Goal: Complete application form

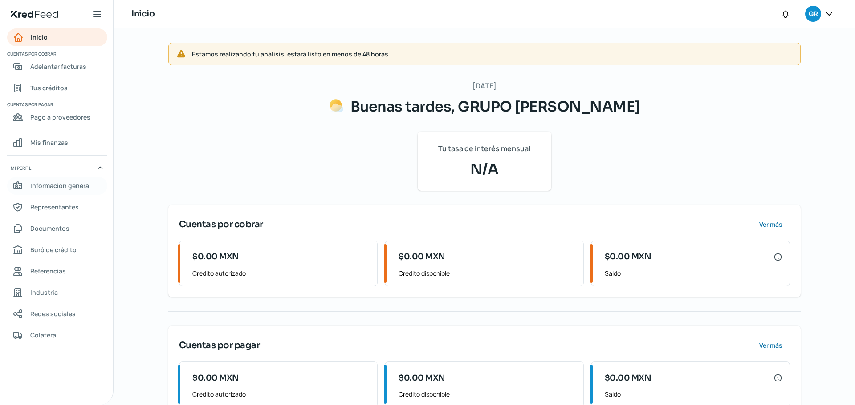
click at [76, 187] on span "Información general" at bounding box center [60, 185] width 61 height 11
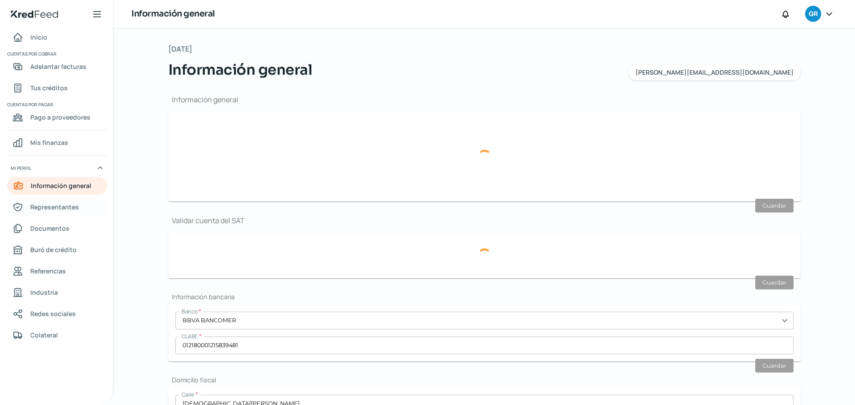
type input "[PERSON_NAME][EMAIL_ADDRESS][DOMAIN_NAME]"
type input "Personas morales del régimen general"
type input "GRUPO AZERBAD"
type input "55 - 2827 - 3597"
type input "GAZ150527KF3"
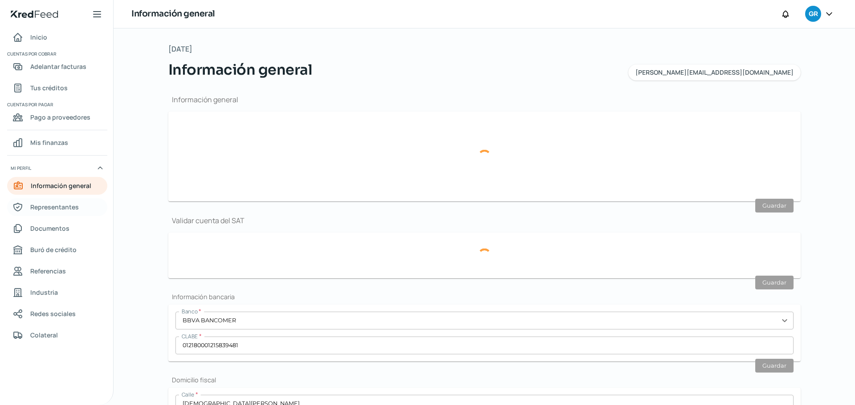
type input "[DEMOGRAPHIC_DATA][PERSON_NAME]"
type input "39"
type input "52764"
type input "[DEMOGRAPHIC_DATA][PERSON_NAME]"
type input "HUIXQUILUCAN"
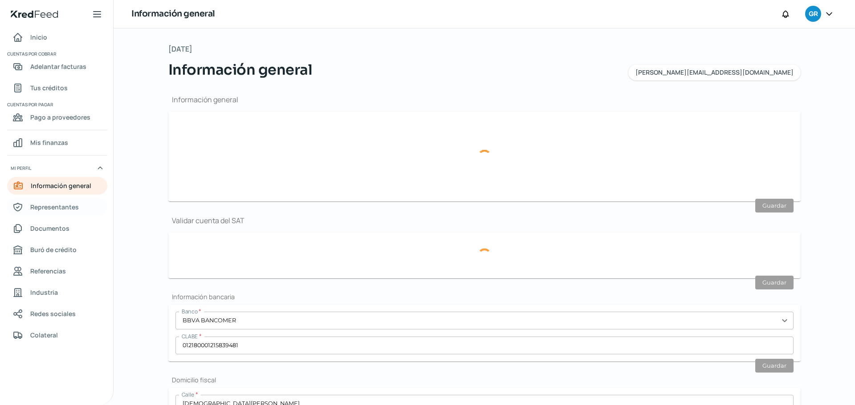
type input "[GEOGRAPHIC_DATA]"
type input "Interlomas marzo (2).pdf"
type input "2"
type input "6"
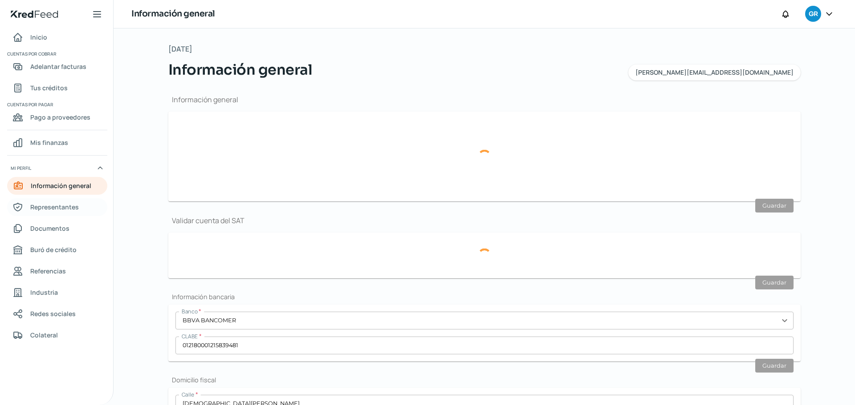
type input "Rentada"
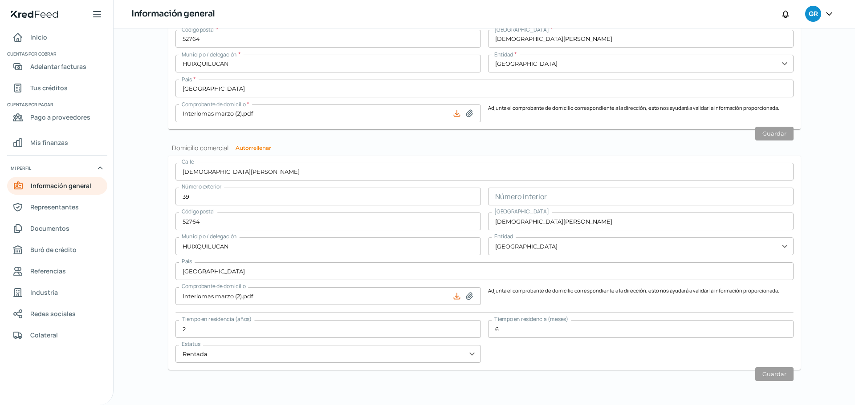
scroll to position [437, 0]
click at [470, 296] on icon at bounding box center [469, 296] width 9 height 9
type input "C:\fakepath\Comprobante de domicilio [DATE].pdf"
type input "Comprobante de domicilio [DATE].pdf"
click at [73, 206] on span "Representantes" at bounding box center [54, 207] width 49 height 11
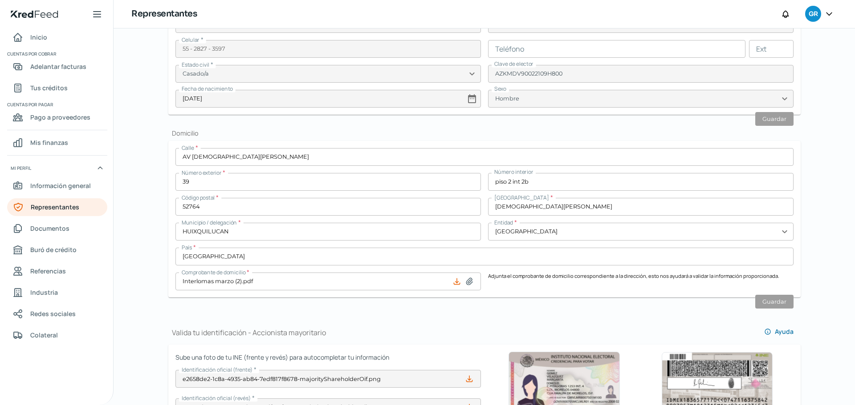
scroll to position [178, 0]
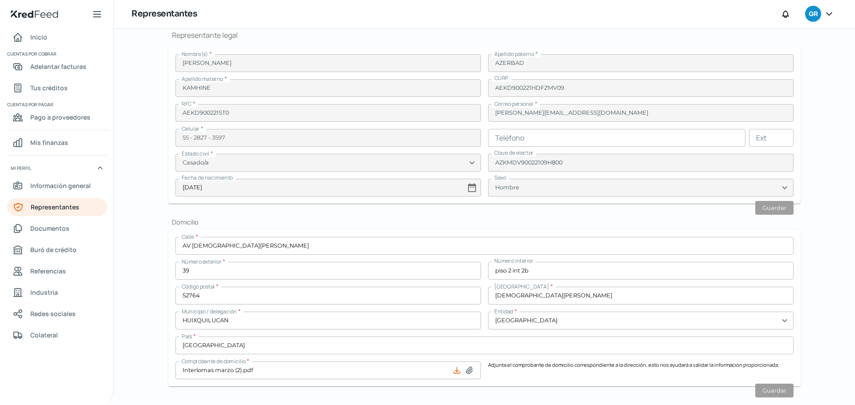
click at [470, 369] on icon at bounding box center [469, 370] width 6 height 7
type input "C:\fakepath\Recibo-Ago (1).pdf"
type input "Recibo-Ago (1).pdf"
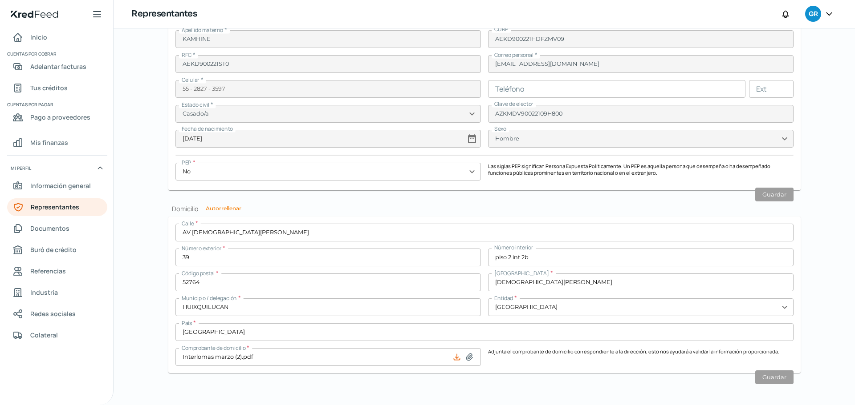
scroll to position [731, 0]
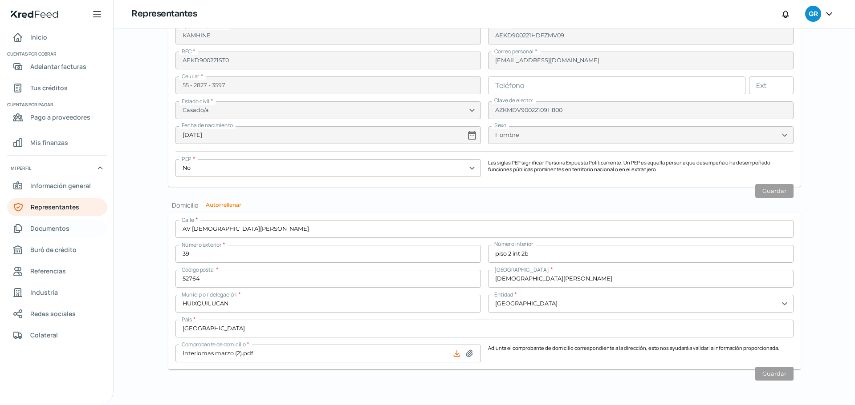
click at [65, 229] on span "Documentos" at bounding box center [49, 228] width 39 height 11
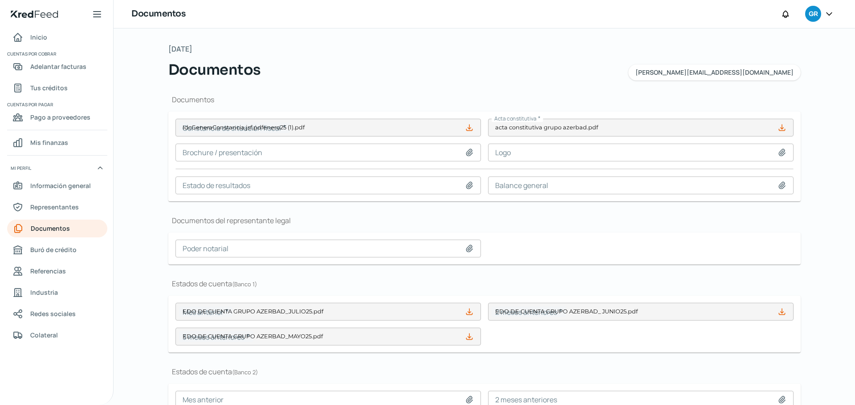
type input "IdcGeneraConstancia.jsf.pdfenero25 (1).pdf"
type input "EDO DE CUENTA GRUPO AZERBAD_JULIO25.pdf"
type input "EDO DE CUENTA GRUPO AZERBAD_ JUNIO25.pdf"
type input "EDO DE CUENTA GRUPO AZERBAD_MAYO25.pdf"
drag, startPoint x: 39, startPoint y: 38, endPoint x: 48, endPoint y: 36, distance: 9.5
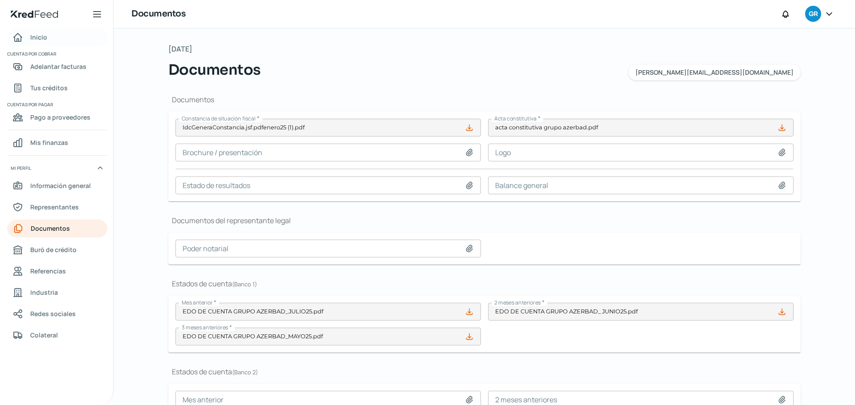
click at [39, 38] on span "Inicio" at bounding box center [38, 37] width 17 height 11
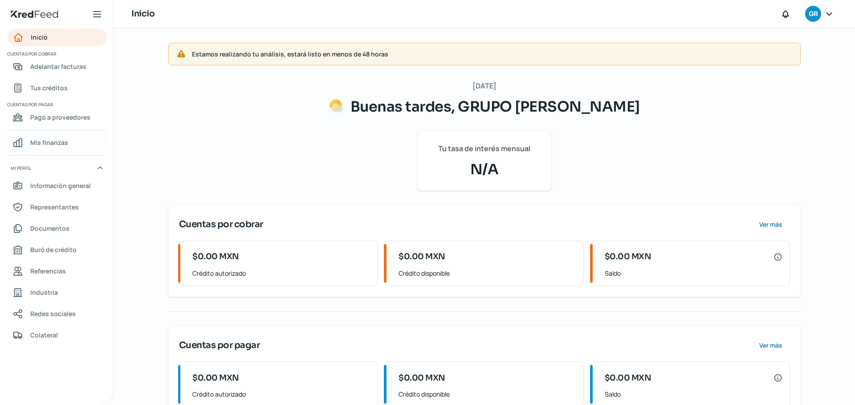
click at [56, 143] on span "Mis finanzas" at bounding box center [49, 142] width 38 height 11
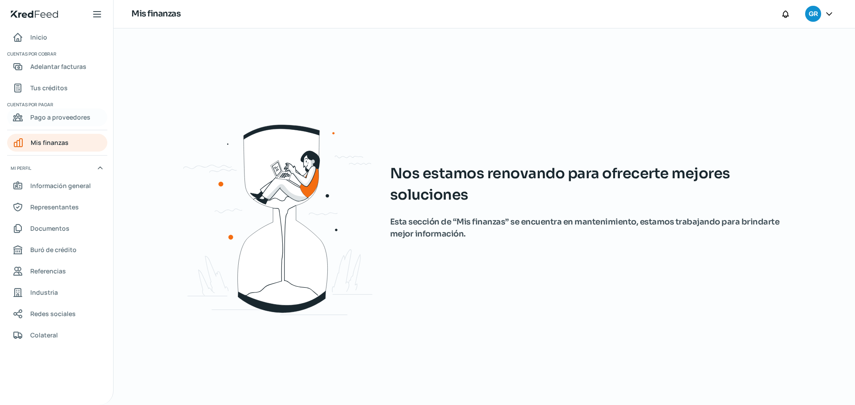
click at [50, 115] on span "Pago a proveedores" at bounding box center [60, 117] width 60 height 11
